Goal: Find contact information: Find contact information

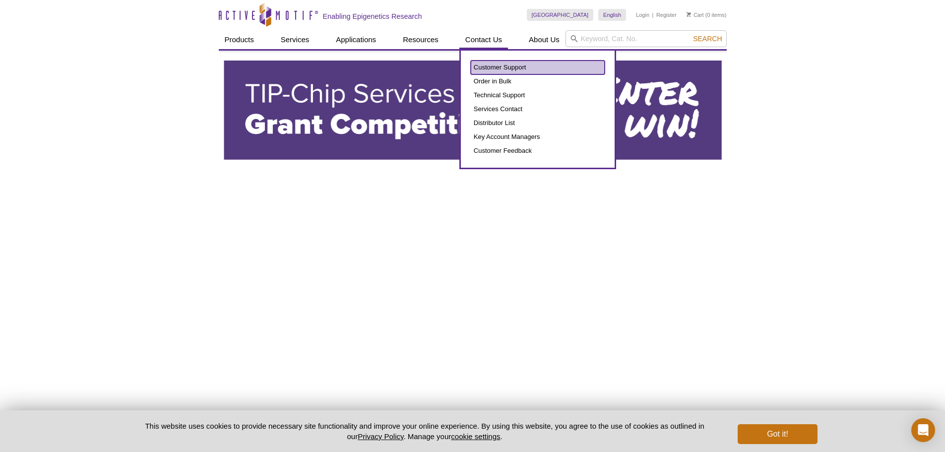
click at [490, 69] on link "Customer Support" at bounding box center [538, 68] width 134 height 14
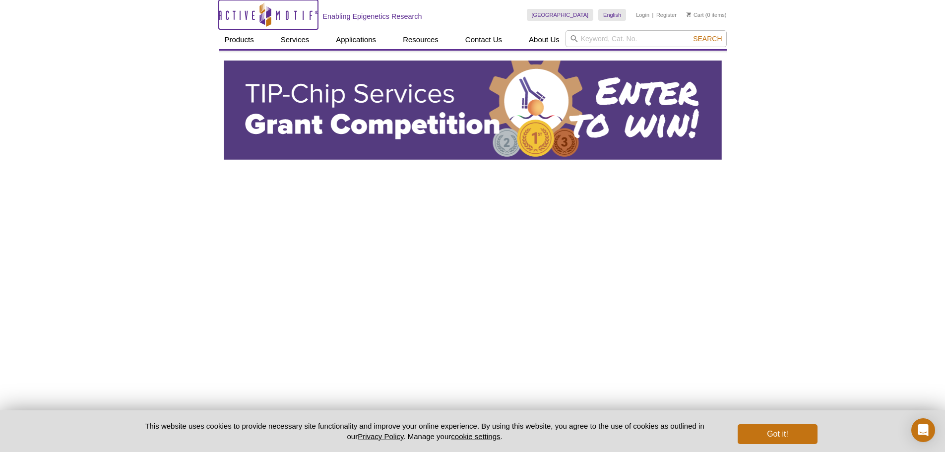
drag, startPoint x: 247, startPoint y: 13, endPoint x: 257, endPoint y: 13, distance: 9.4
click at [247, 13] on icon at bounding box center [266, 15] width 94 height 9
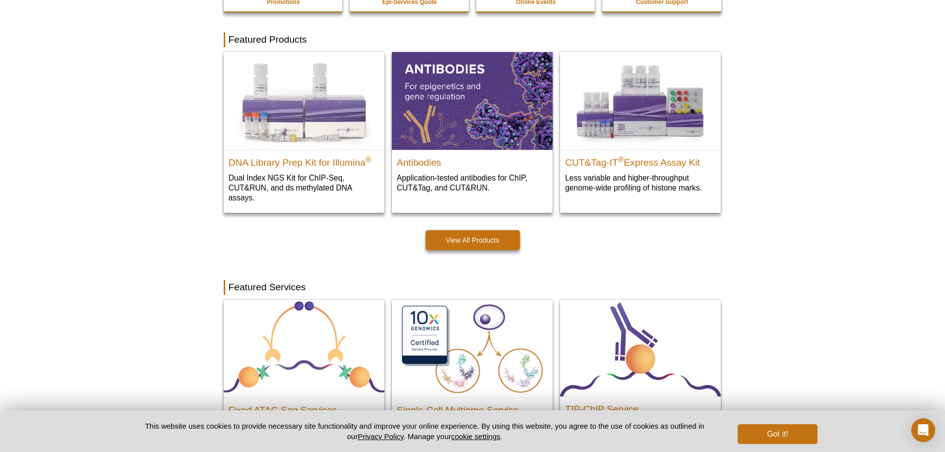
scroll to position [99, 0]
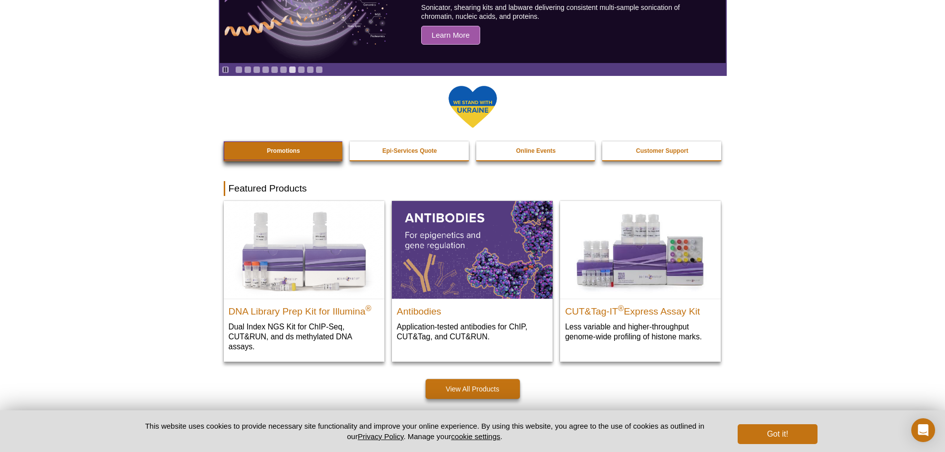
click at [324, 152] on link "Promotions" at bounding box center [284, 150] width 120 height 19
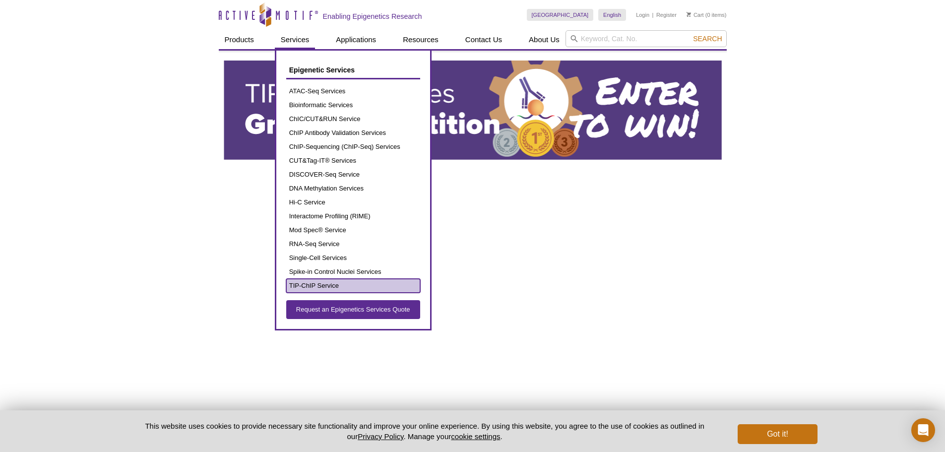
click at [310, 288] on link "TIP-ChIP Service" at bounding box center [353, 286] width 134 height 14
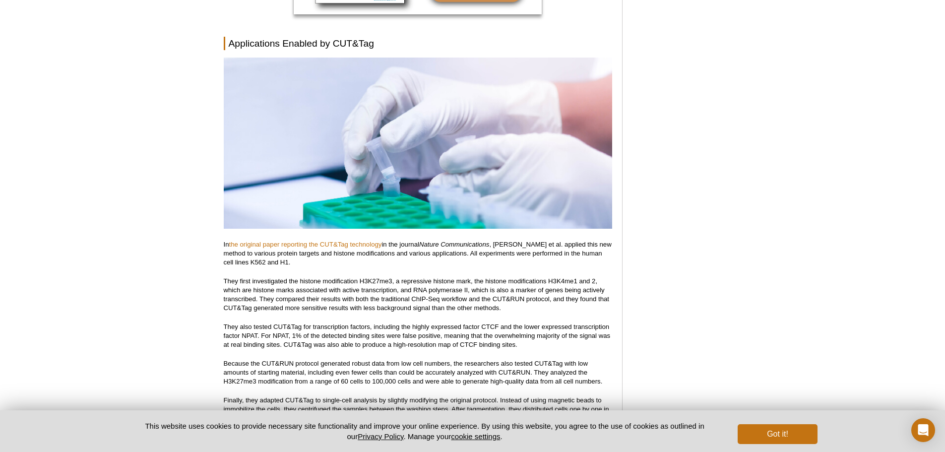
scroll to position [4464, 0]
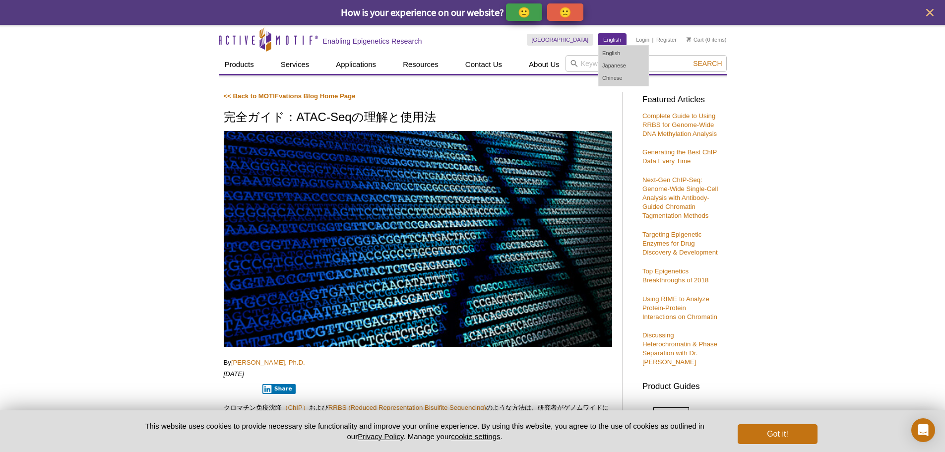
click at [614, 43] on link "English" at bounding box center [612, 40] width 28 height 12
click at [609, 53] on link "English" at bounding box center [624, 53] width 50 height 12
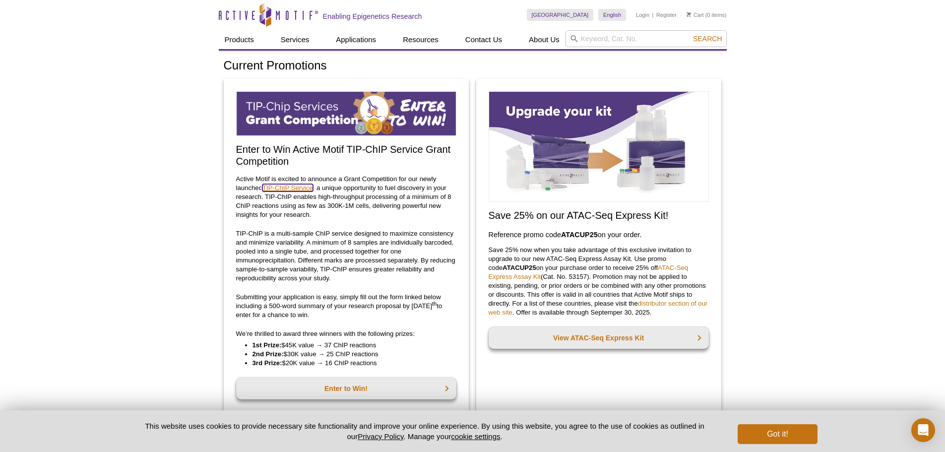
click at [295, 190] on link "TIP-ChIP Service" at bounding box center [287, 187] width 51 height 7
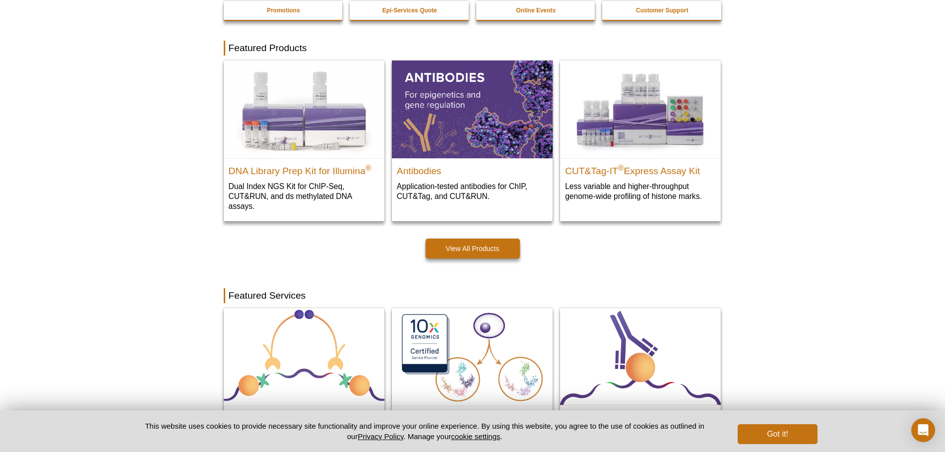
scroll to position [248, 0]
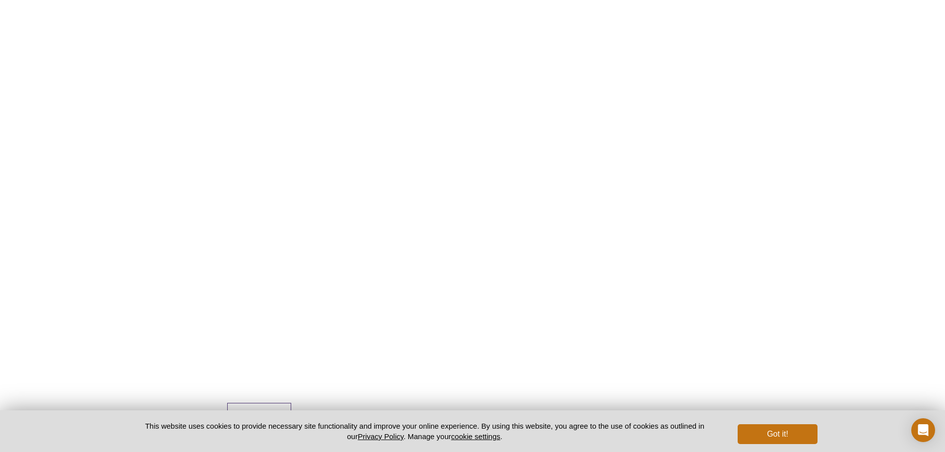
scroll to position [1395, 0]
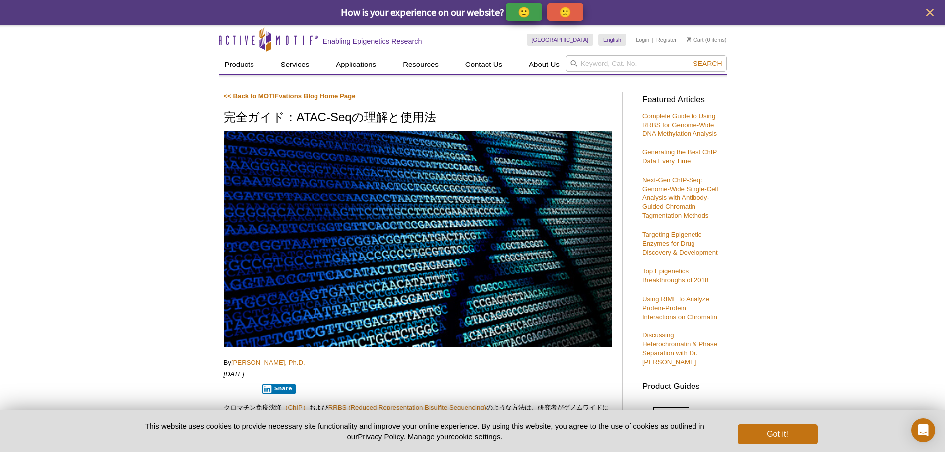
scroll to position [347, 0]
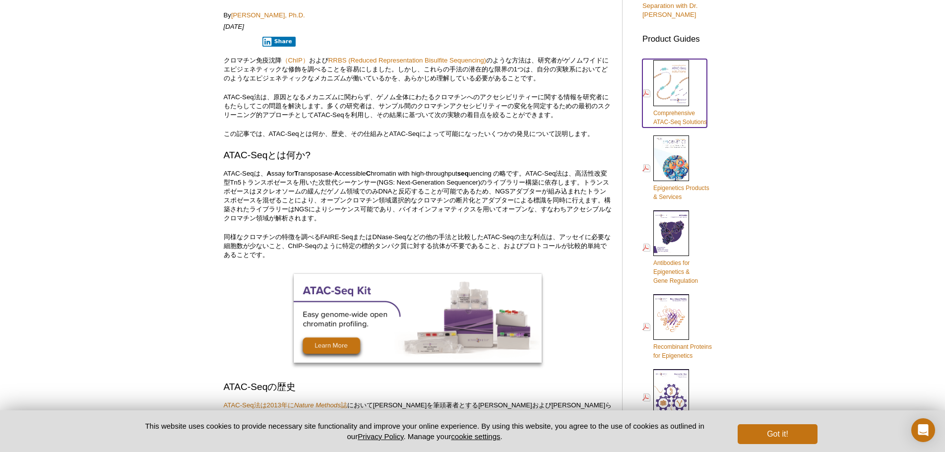
click at [669, 116] on span "Comprehensive ATAC-Seq Solutions" at bounding box center [681, 118] width 54 height 16
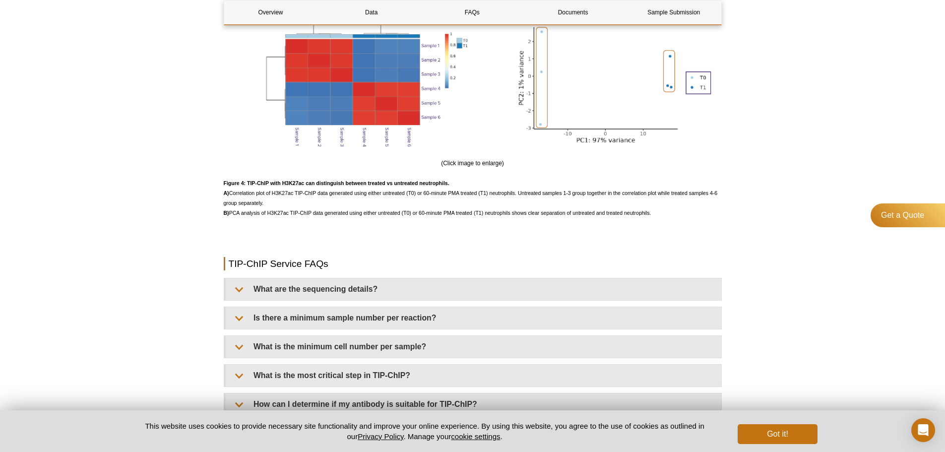
scroll to position [2134, 0]
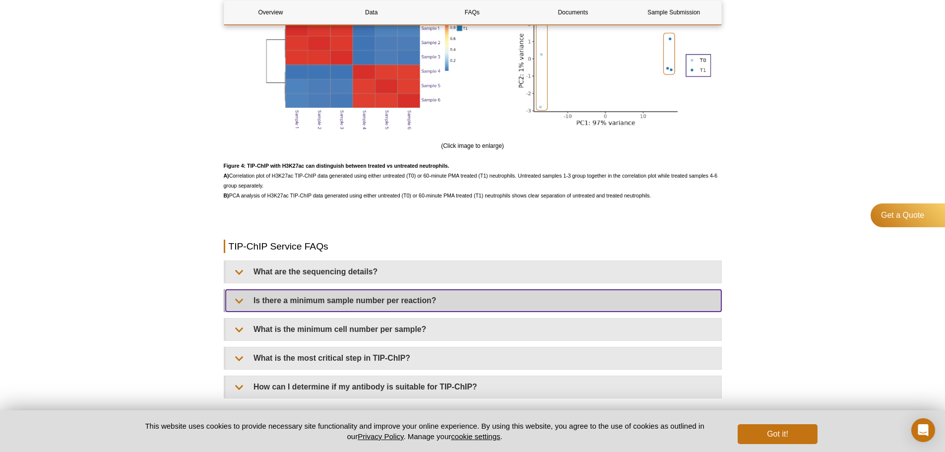
click at [347, 299] on summary "Is there a minimum sample number per reaction?" at bounding box center [474, 301] width 496 height 22
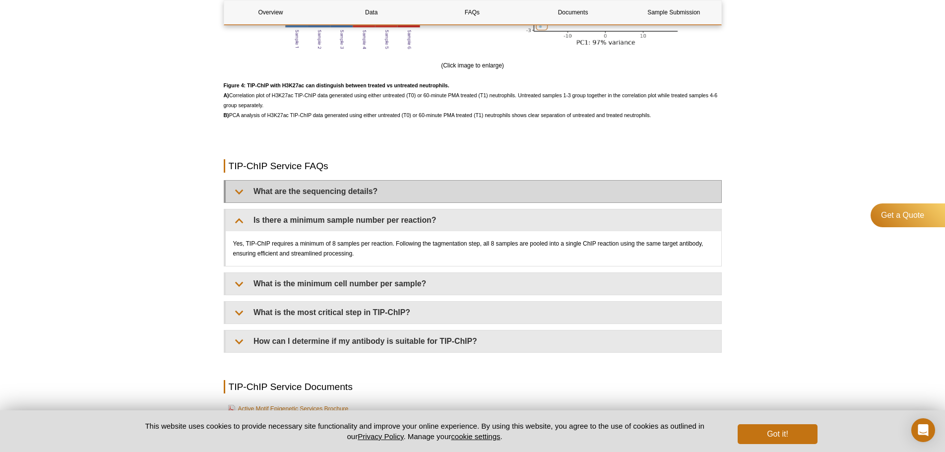
scroll to position [2283, 0]
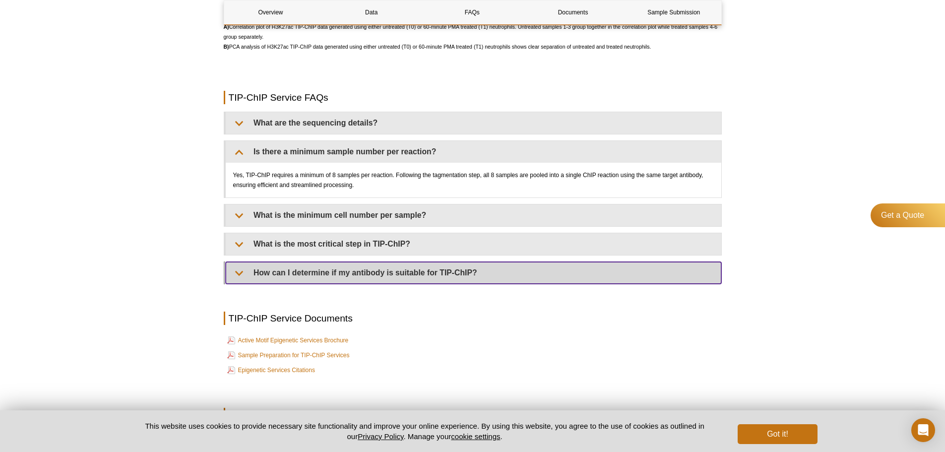
click at [364, 273] on summary "How can I determine if my antibody is suitable for TIP-ChIP?" at bounding box center [474, 273] width 496 height 22
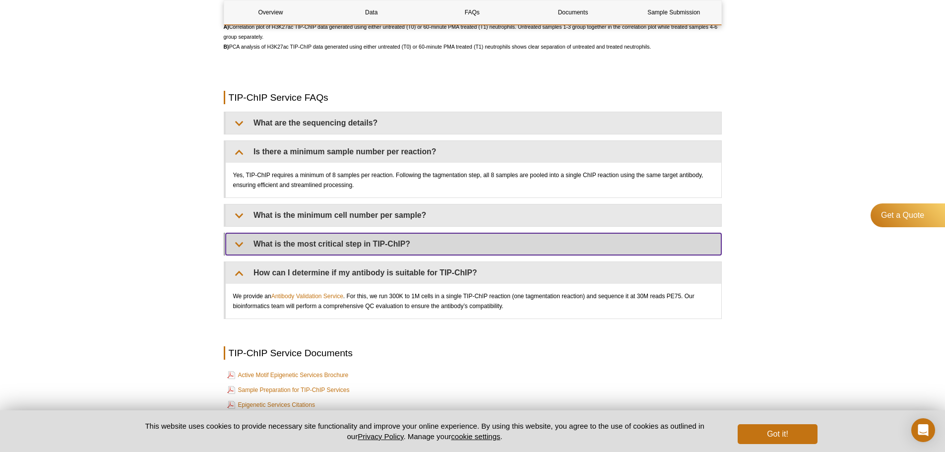
click at [355, 243] on summary "What is the most critical step in TIP-ChIP?" at bounding box center [474, 244] width 496 height 22
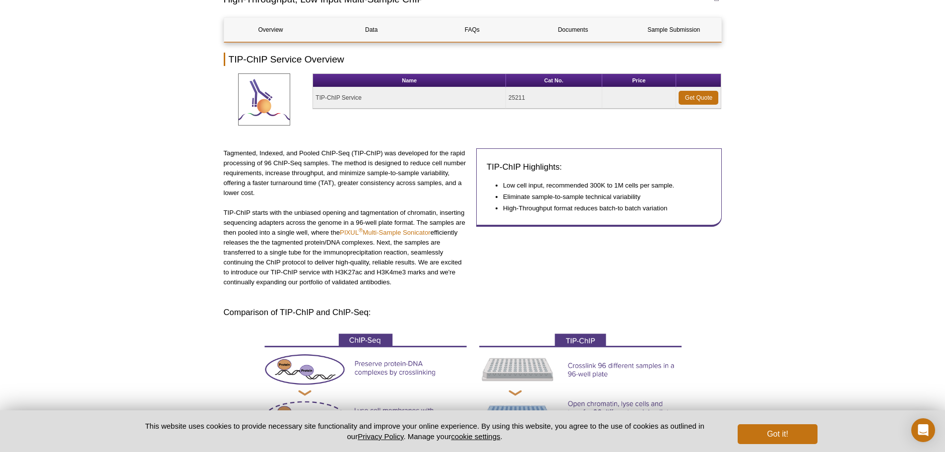
scroll to position [0, 0]
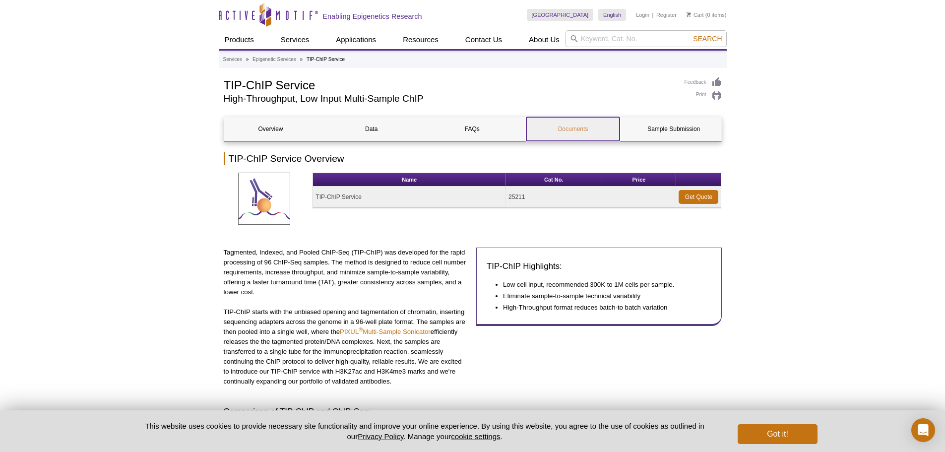
click at [593, 131] on link "Documents" at bounding box center [572, 129] width 93 height 24
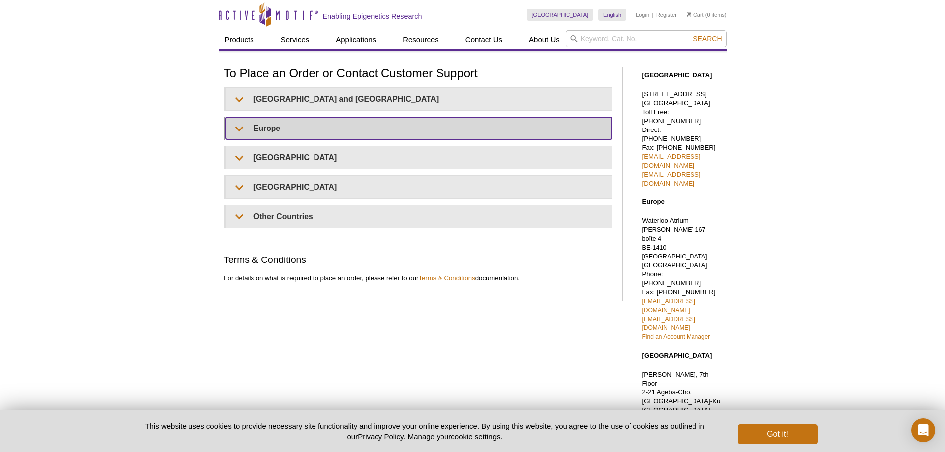
click at [276, 128] on div "United States and Canada Email: orders@activemotif.com Telephone: Toll Free - 8…" at bounding box center [418, 157] width 389 height 141
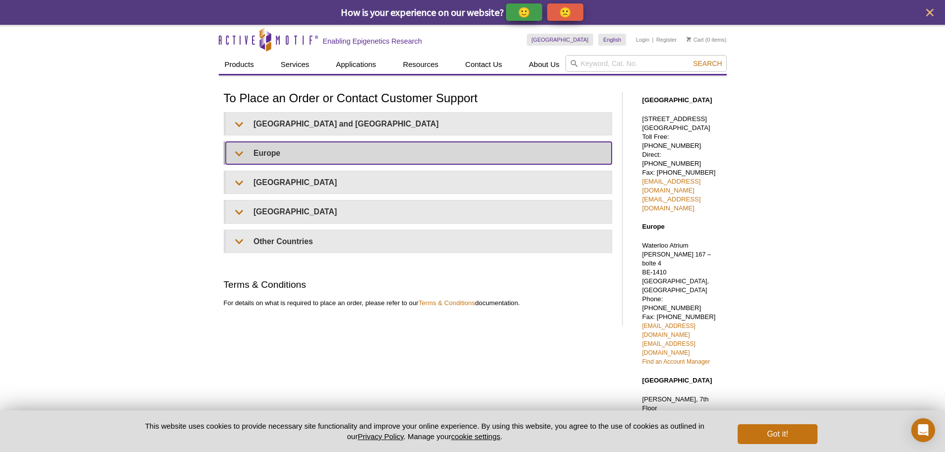
click at [238, 153] on summary "Europe" at bounding box center [419, 153] width 386 height 22
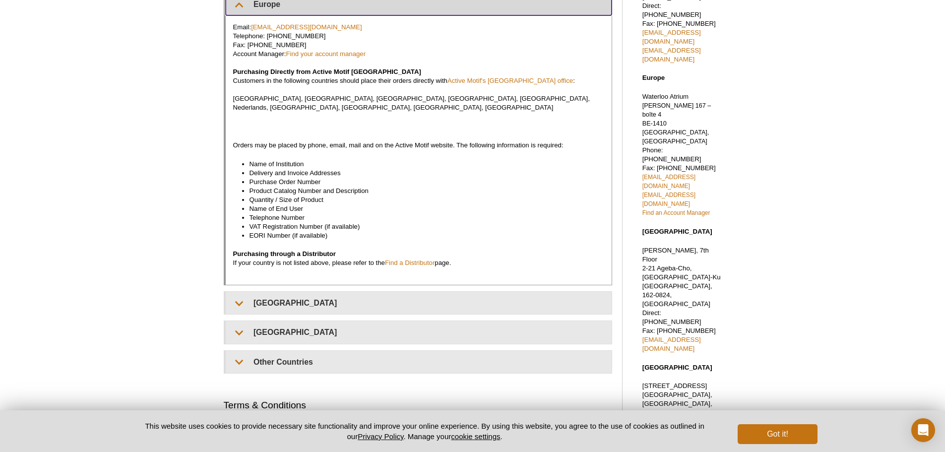
scroll to position [99, 0]
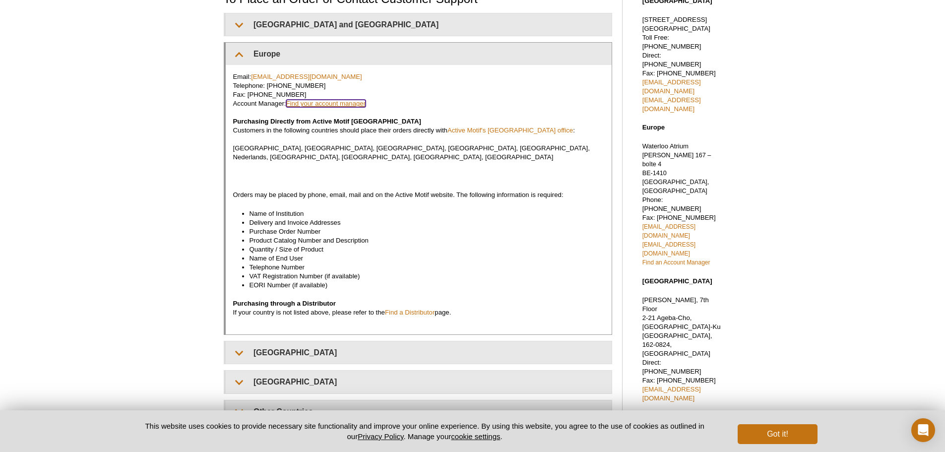
click at [345, 106] on link "Find your account manager" at bounding box center [326, 103] width 80 height 7
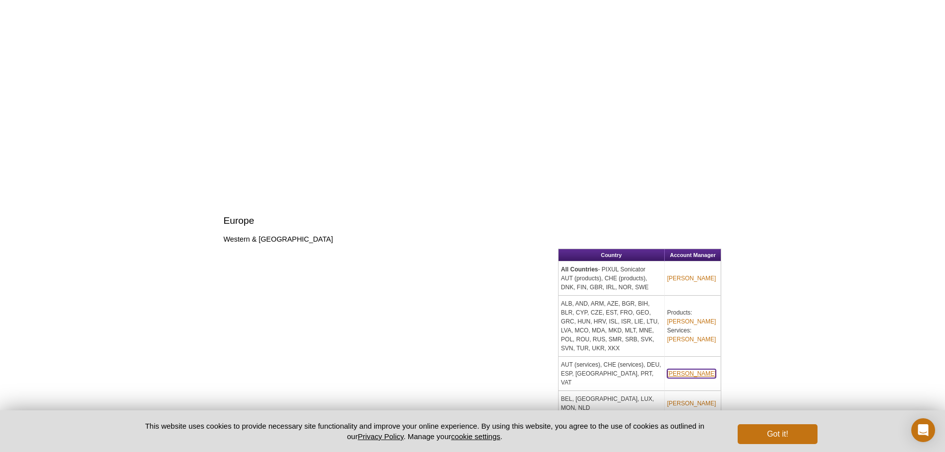
click at [679, 369] on link "[PERSON_NAME]" at bounding box center [691, 373] width 49 height 9
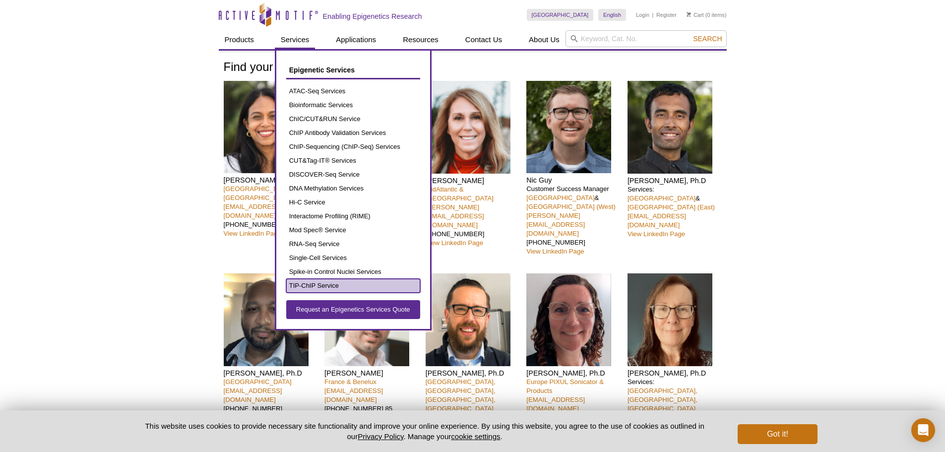
drag, startPoint x: 323, startPoint y: 287, endPoint x: 352, endPoint y: 285, distance: 29.3
click at [323, 287] on link "TIP-ChIP Service" at bounding box center [353, 286] width 134 height 14
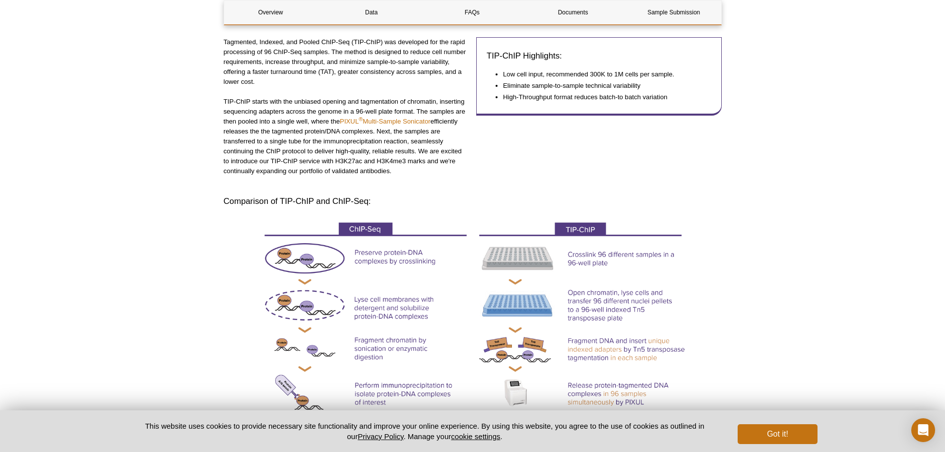
scroll to position [198, 0]
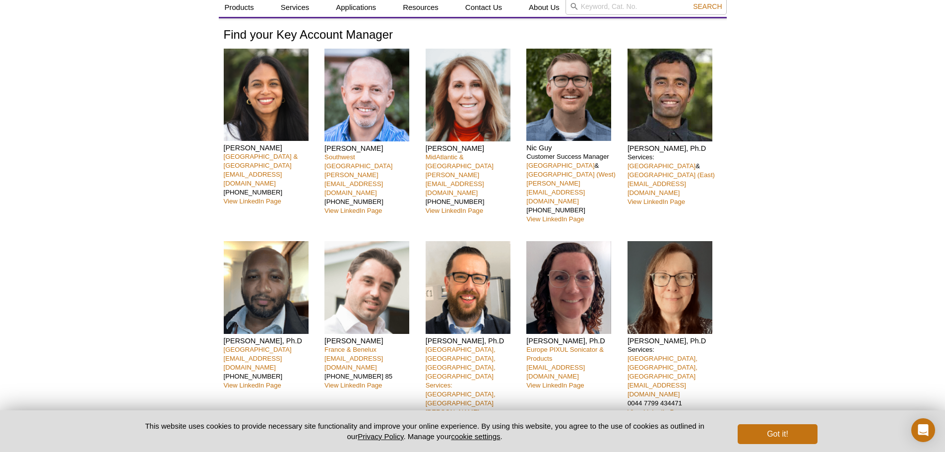
scroll to position [50, 0]
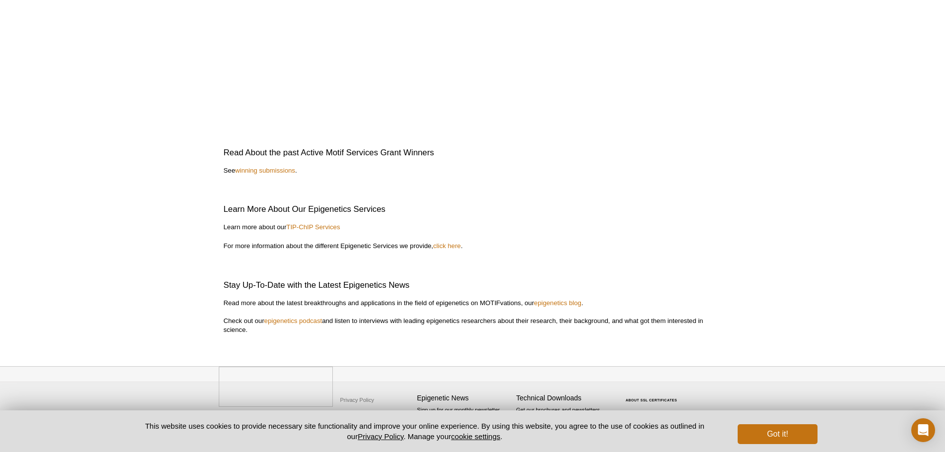
scroll to position [2281, 0]
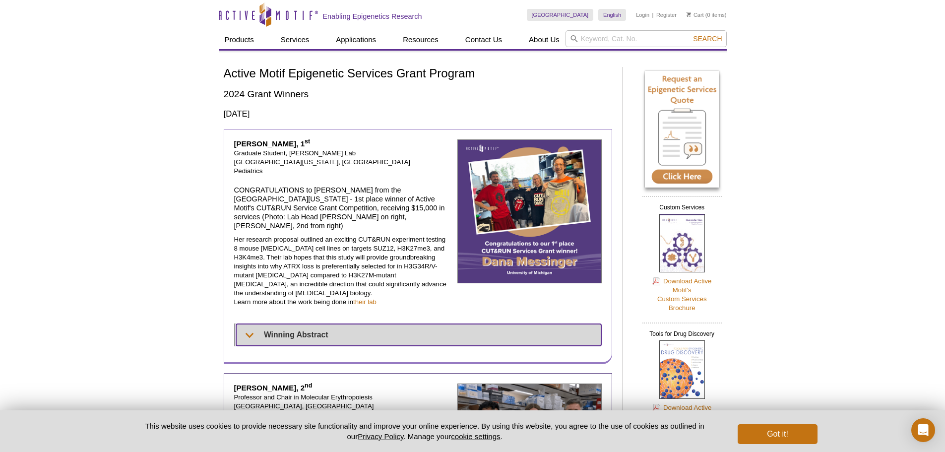
click at [277, 324] on summary "Winning Abstract" at bounding box center [418, 335] width 365 height 22
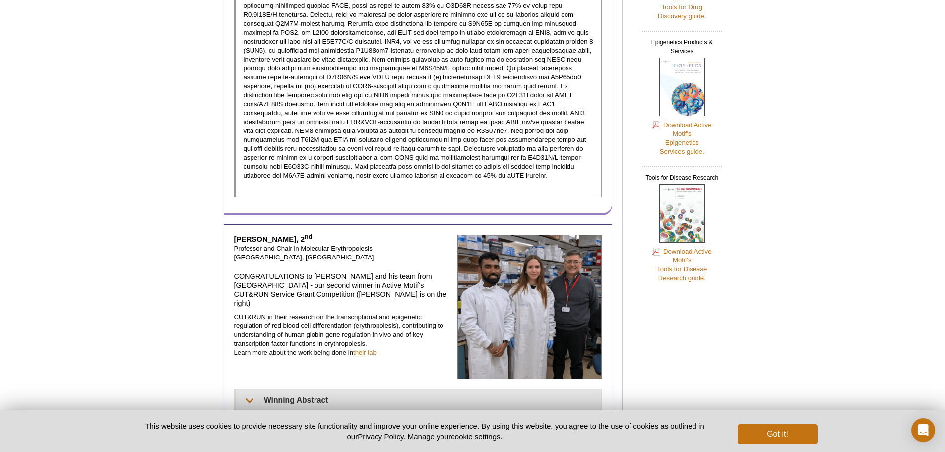
scroll to position [447, 0]
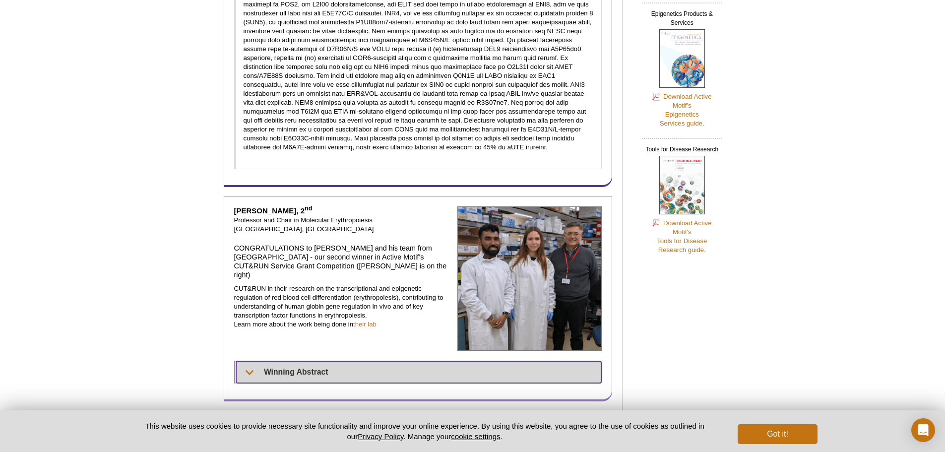
click at [356, 361] on summary "Winning Abstract" at bounding box center [419, 372] width 366 height 22
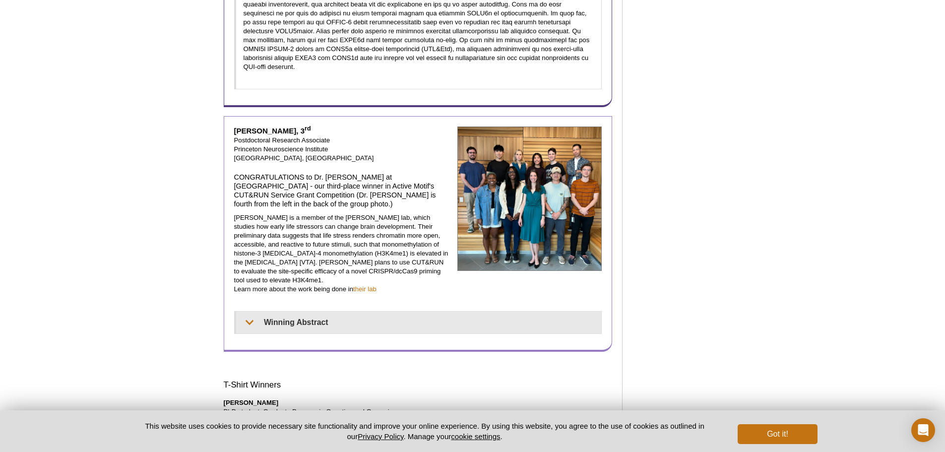
scroll to position [893, 0]
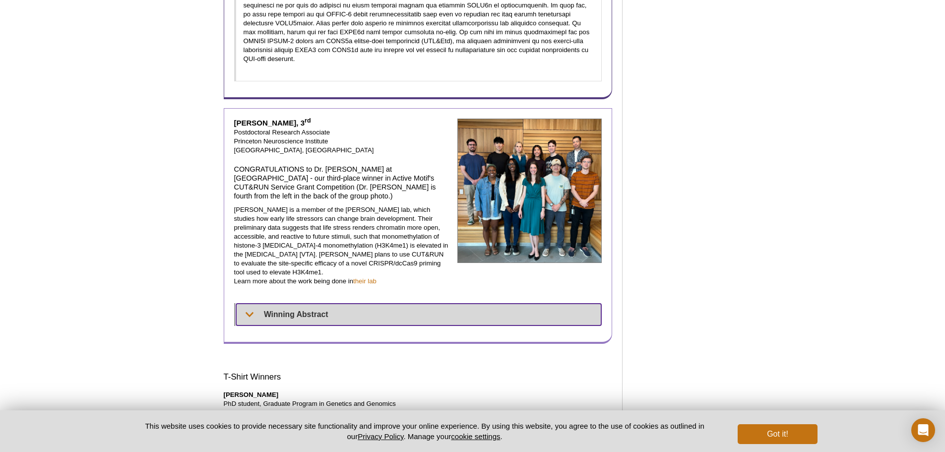
click at [321, 304] on summary "Winning Abstract" at bounding box center [419, 315] width 366 height 22
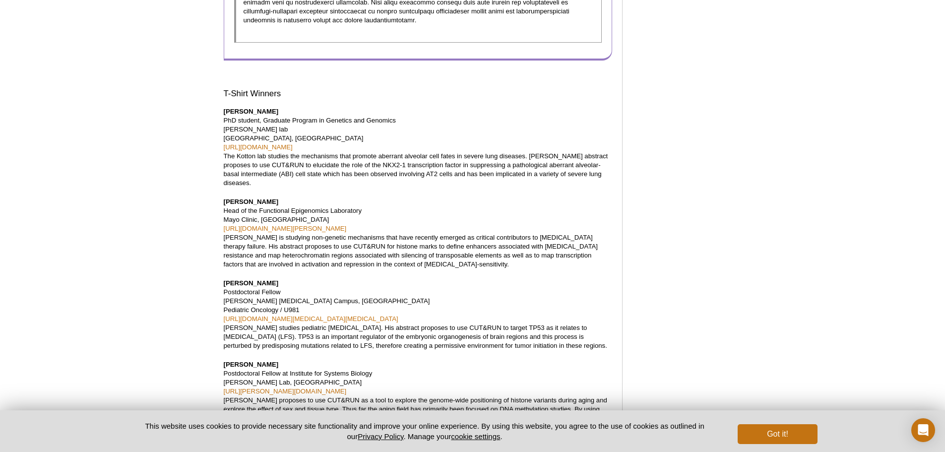
scroll to position [1699, 0]
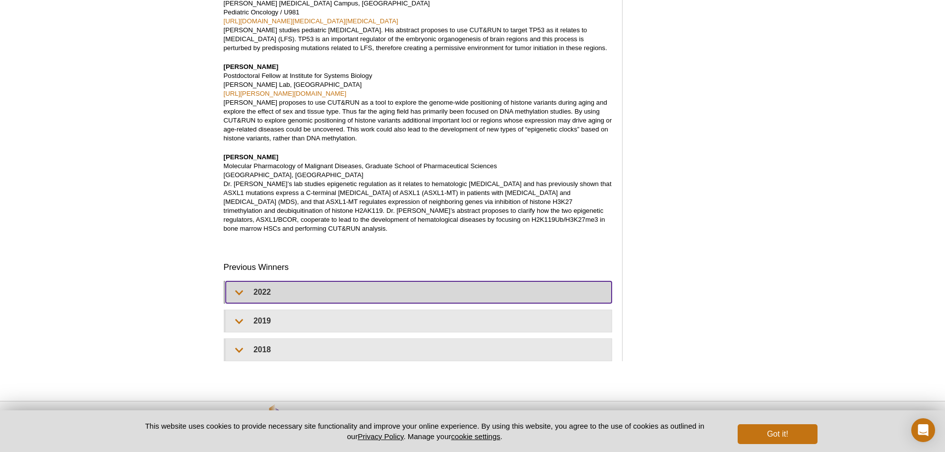
click at [250, 281] on summary "2022" at bounding box center [419, 292] width 387 height 22
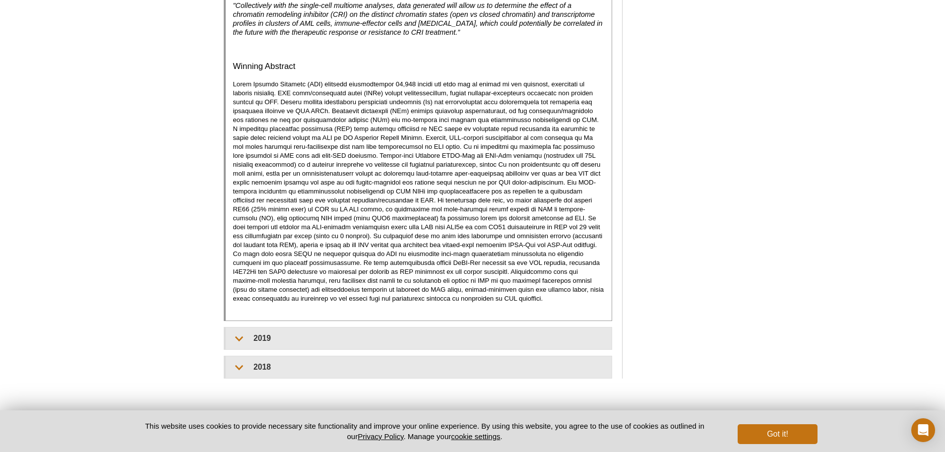
scroll to position [2232, 0]
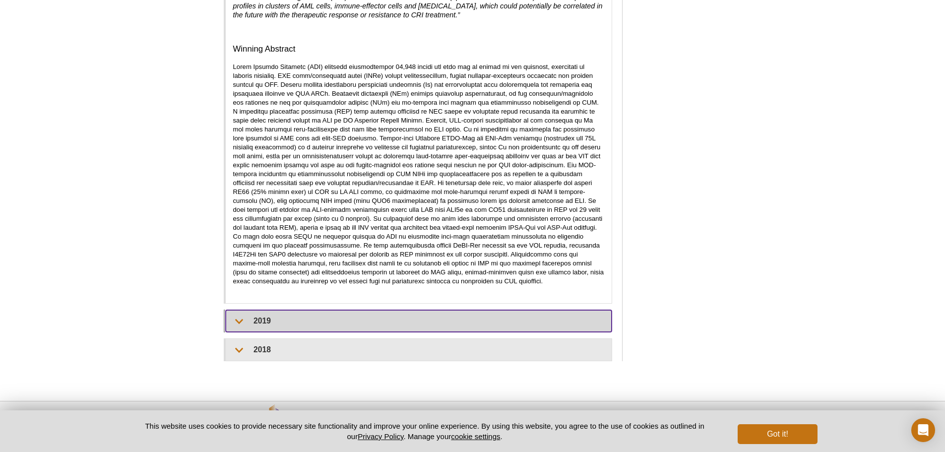
click at [276, 310] on summary "2019" at bounding box center [419, 321] width 387 height 22
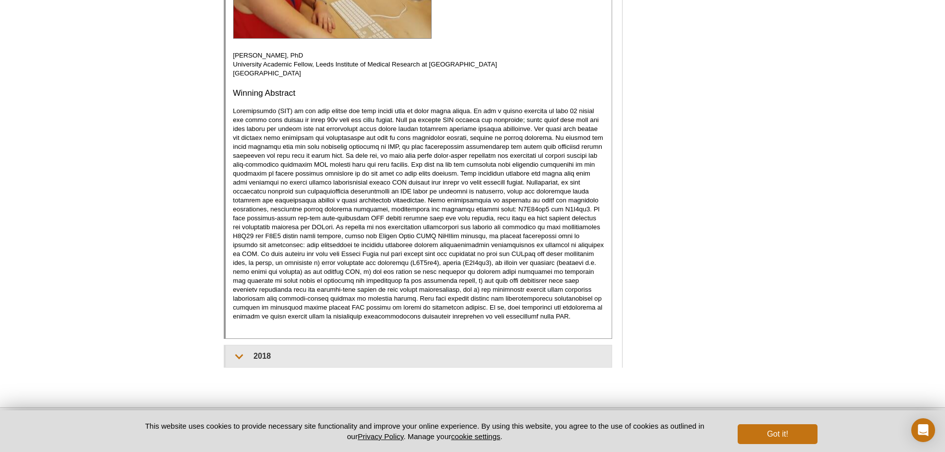
scroll to position [3488, 0]
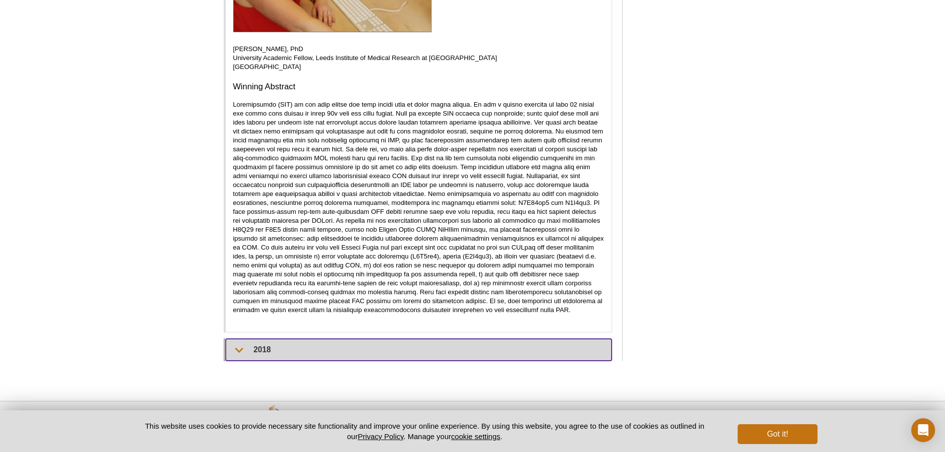
click at [277, 339] on summary "2018" at bounding box center [419, 350] width 387 height 22
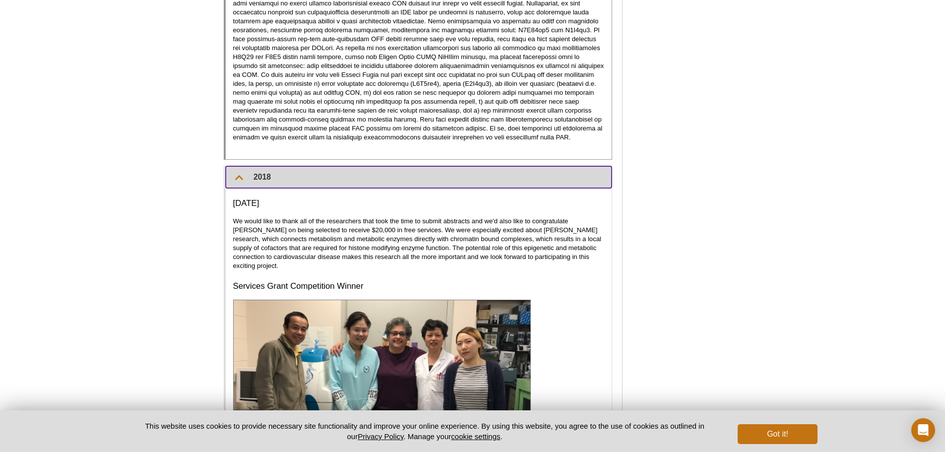
scroll to position [3438, 0]
